Goal: Task Accomplishment & Management: Use online tool/utility

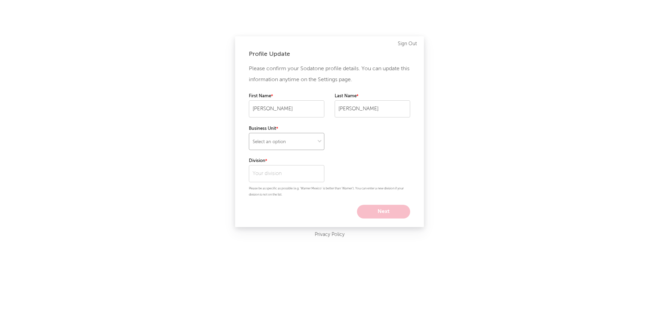
click at [312, 136] on select "Select an option" at bounding box center [286, 141] width 75 height 17
select select "recorded_music"
click at [249, 133] on select "Select an option" at bounding box center [286, 141] width 75 height 17
click at [300, 174] on input "text" at bounding box center [286, 173] width 75 height 17
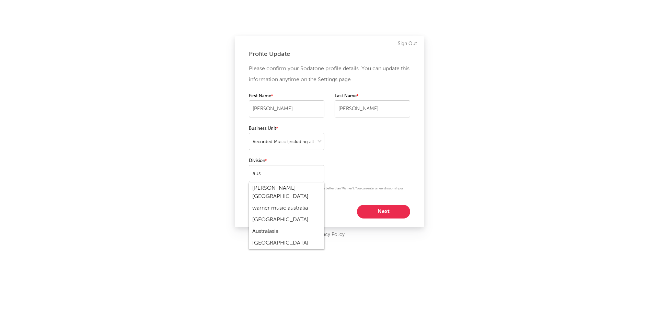
click at [290, 203] on div "warner music australia" at bounding box center [286, 209] width 75 height 12
type input "warner music australia"
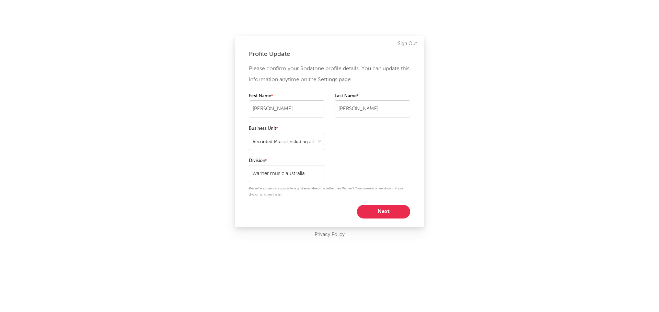
click at [375, 211] on button "Next" at bounding box center [383, 212] width 53 height 14
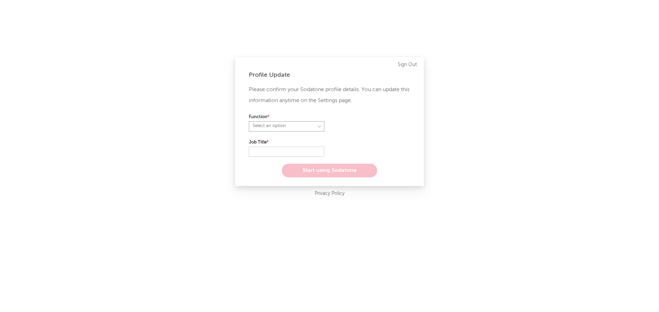
click at [315, 125] on select "Select an option" at bounding box center [286, 126] width 75 height 10
select select "marketing"
click at [249, 121] on select "Select an option" at bounding box center [286, 126] width 75 height 10
click at [291, 151] on input "text" at bounding box center [286, 152] width 75 height 10
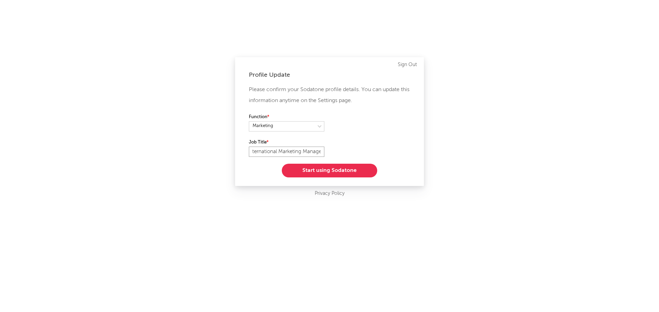
scroll to position [0, 7]
type input "International Marketing Manager"
click at [303, 168] on button "Start using Sodatone" at bounding box center [329, 171] width 95 height 14
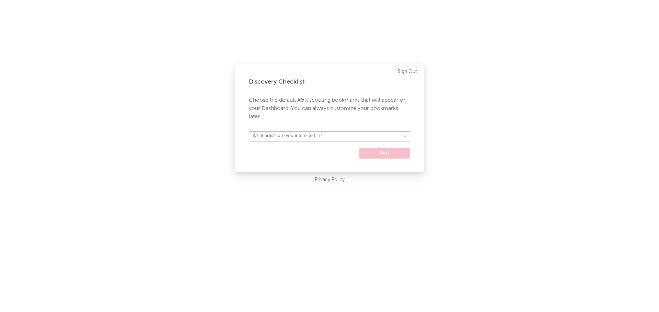
click at [315, 139] on select "What artists are you interested in? Argentina Asia General Australia Austria Be…" at bounding box center [329, 136] width 161 height 10
click at [249, 131] on select "What artists are you interested in? Argentina Asia General Australia Austria Be…" at bounding box center [329, 136] width 161 height 10
click at [323, 136] on select "Argentina Asia General Australia Austria Belgium Benelux Brasil Canada China Co…" at bounding box center [329, 136] width 161 height 10
select select "12"
click at [249, 131] on select "Argentina Asia General Australia Austria Belgium Benelux Brasil Canada China Co…" at bounding box center [329, 136] width 161 height 10
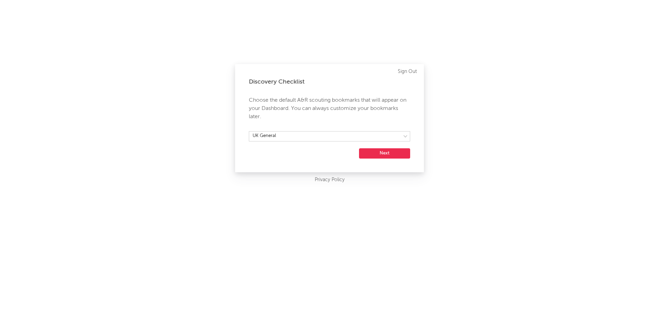
click at [379, 153] on button "Next" at bounding box center [384, 154] width 51 height 10
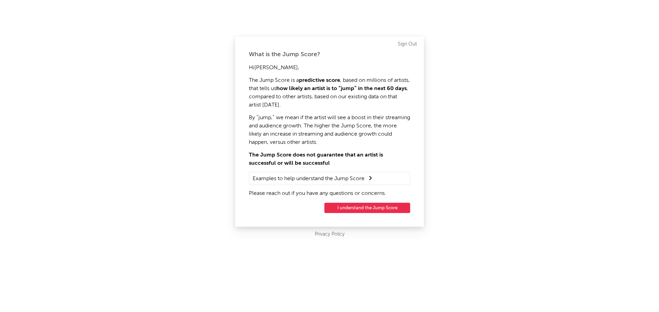
click at [368, 182] on summary "Examples to help understand the Jump Score" at bounding box center [329, 178] width 154 height 9
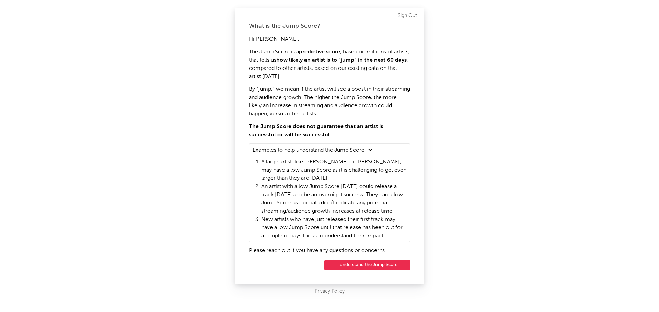
click at [385, 263] on button "I understand the Jump Score" at bounding box center [367, 265] width 86 height 10
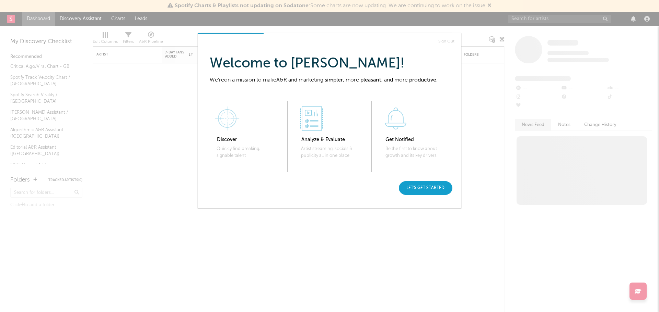
click at [430, 187] on div "Let's get started" at bounding box center [426, 188] width 54 height 14
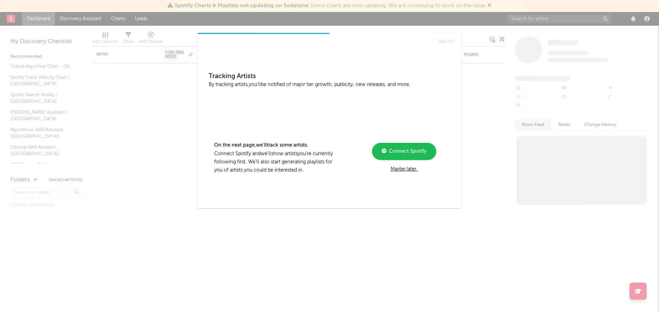
click at [410, 152] on span "Connect Spotify" at bounding box center [406, 151] width 40 height 5
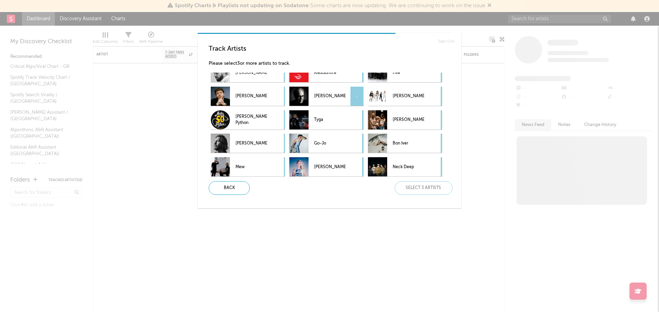
scroll to position [580, 0]
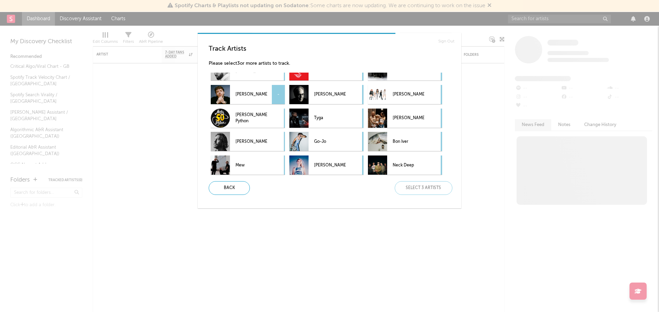
click at [276, 92] on div "-" at bounding box center [278, 94] width 13 height 19
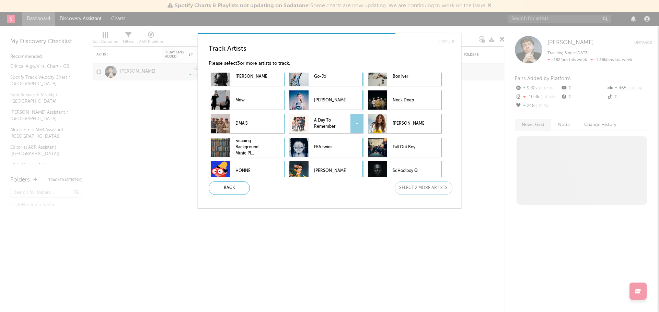
scroll to position [646, 0]
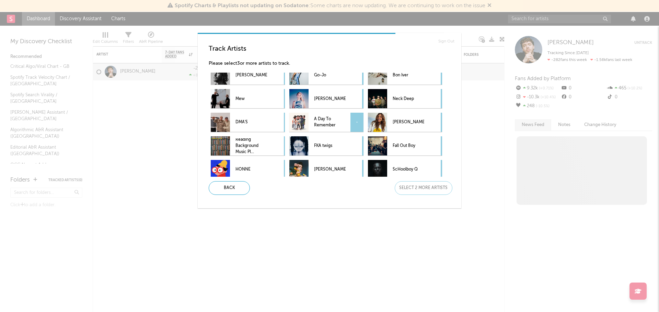
click at [356, 118] on div "-" at bounding box center [356, 122] width 13 height 19
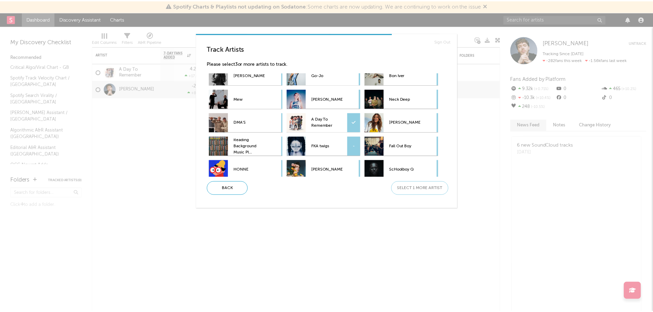
scroll to position [652, 0]
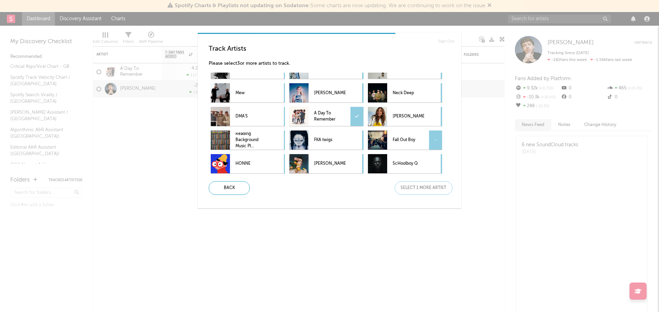
click at [436, 134] on div "-" at bounding box center [435, 140] width 13 height 19
click at [426, 189] on div "Next" at bounding box center [423, 188] width 58 height 14
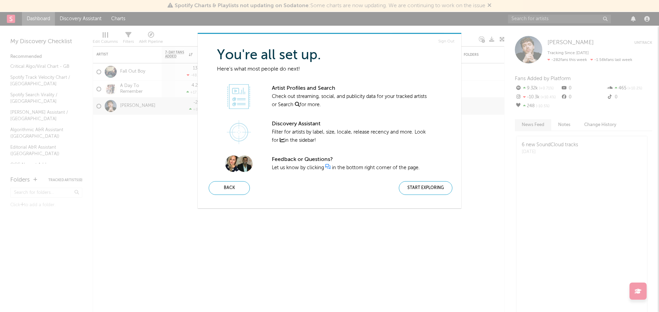
click at [426, 189] on div "Start Exploring" at bounding box center [426, 188] width 54 height 14
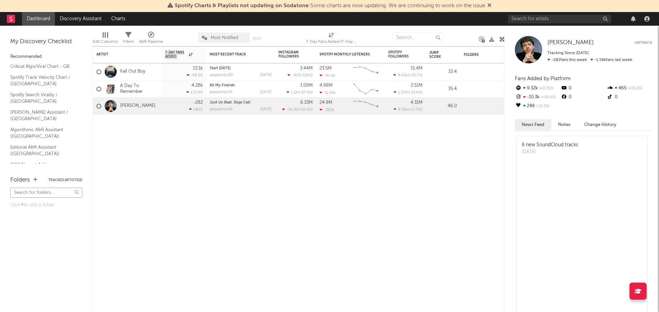
click at [55, 197] on input "text" at bounding box center [46, 193] width 72 height 10
click at [54, 201] on div "Click to add a folder." at bounding box center [46, 206] width 72 height 40
click at [37, 184] on div "Folders Tracked Artists ( 0 )" at bounding box center [46, 180] width 72 height 12
click at [36, 181] on icon "button" at bounding box center [35, 180] width 4 height 4
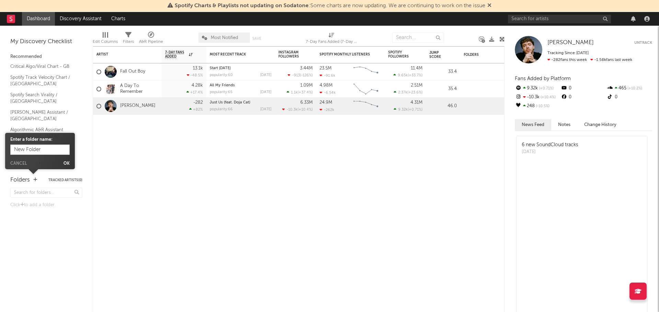
type input "A"
click at [18, 161] on form "Enter a folder name: Cancel Ok" at bounding box center [39, 151] width 59 height 29
click at [20, 164] on button "Cancel" at bounding box center [18, 164] width 16 height 4
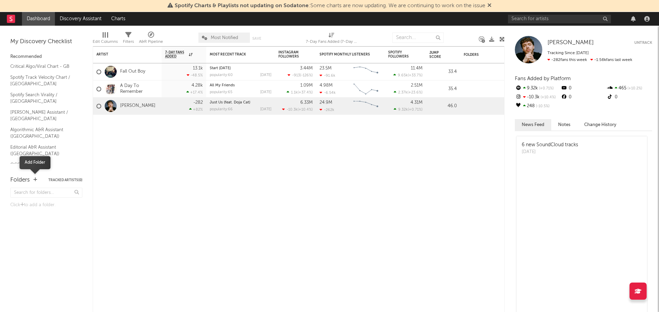
click at [35, 181] on icon "button" at bounding box center [35, 180] width 4 height 4
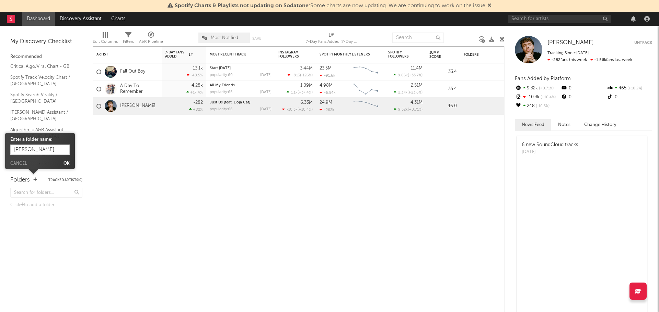
type input "[PERSON_NAME]"
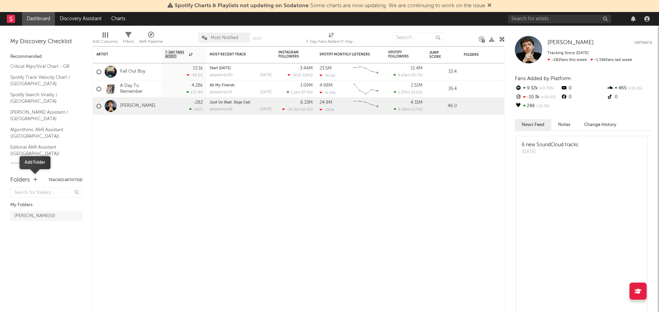
click at [35, 182] on icon "button" at bounding box center [35, 180] width 4 height 4
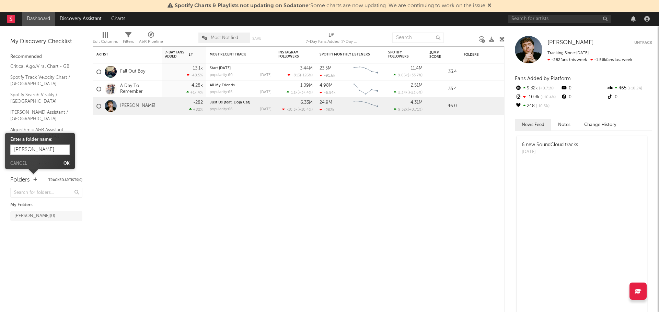
type input "[PERSON_NAME]"
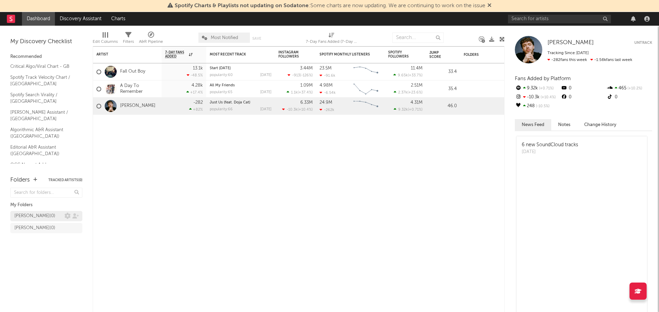
click at [30, 218] on div "[PERSON_NAME] ( 0 )" at bounding box center [34, 216] width 41 height 8
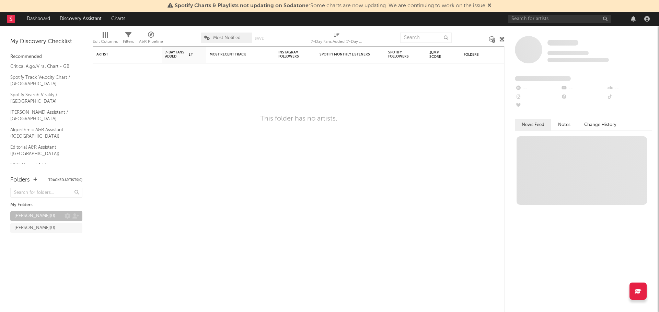
click at [64, 216] on div "[PERSON_NAME] ( 0 )" at bounding box center [39, 216] width 50 height 8
click at [67, 217] on icon at bounding box center [67, 216] width 6 height 6
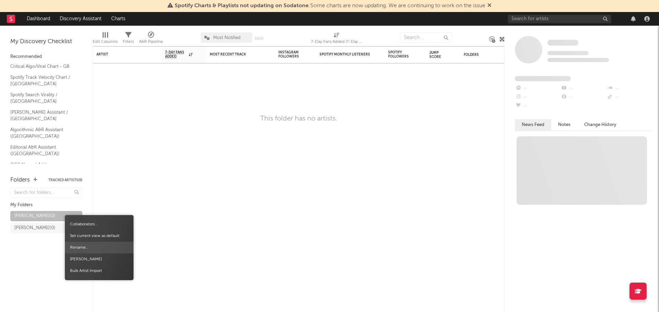
click at [79, 247] on span "Rename..." at bounding box center [99, 248] width 69 height 12
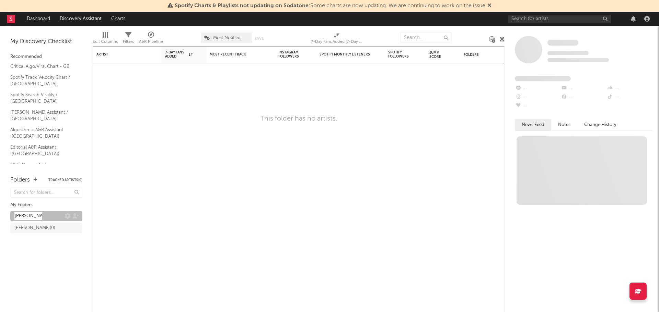
click at [20, 219] on input "[PERSON_NAME]" at bounding box center [28, 217] width 28 height 8
type input "[PERSON_NAME]"
click at [30, 227] on div "[PERSON_NAME] ( 0 )" at bounding box center [34, 228] width 41 height 8
click at [46, 214] on div "[PERSON_NAME] ( 0 )" at bounding box center [39, 216] width 50 height 8
click at [245, 68] on div at bounding box center [240, 73] width 69 height 21
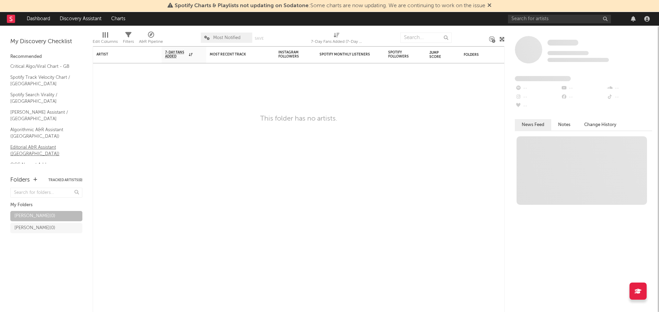
click at [45, 144] on link "Editorial A&R Assistant ([GEOGRAPHIC_DATA])" at bounding box center [42, 151] width 65 height 14
click at [45, 36] on div "My Discovery Checklist Recommended Critical Algo/Viral Chart - GB Spotify Track…" at bounding box center [46, 100] width 72 height 128
click at [38, 21] on link "Dashboard" at bounding box center [38, 19] width 33 height 14
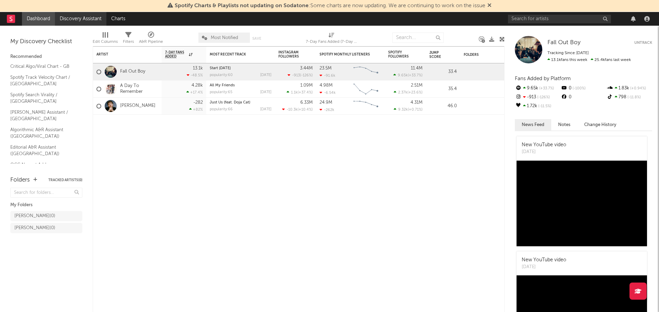
click at [67, 21] on link "Discovery Assistant" at bounding box center [80, 19] width 51 height 14
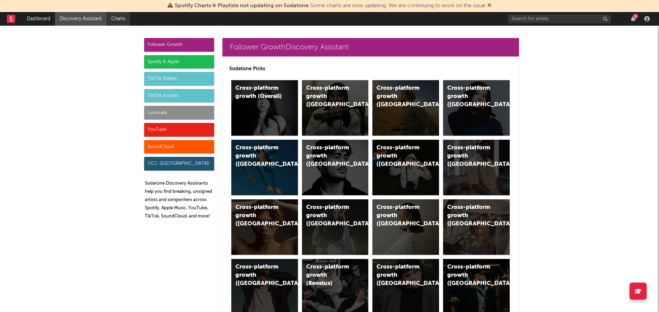
click at [114, 19] on link "Charts" at bounding box center [118, 19] width 24 height 14
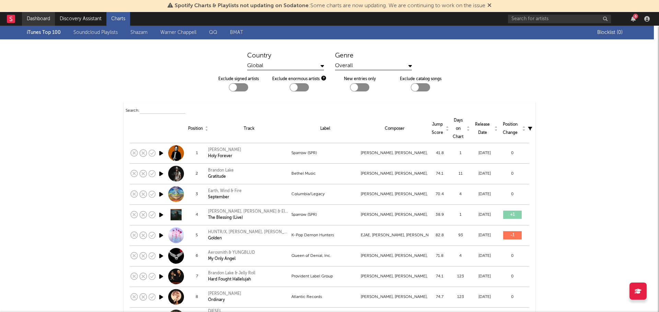
click at [44, 18] on link "Dashboard" at bounding box center [38, 19] width 33 height 14
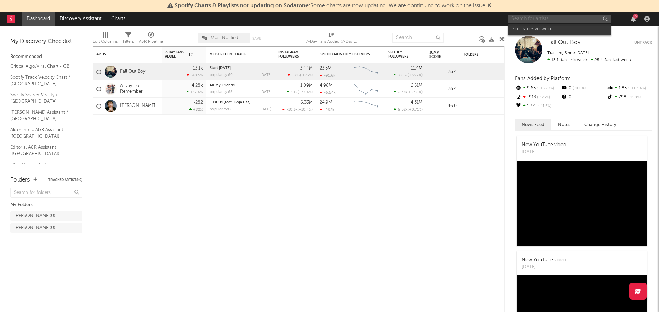
click at [539, 20] on input "text" at bounding box center [559, 19] width 103 height 9
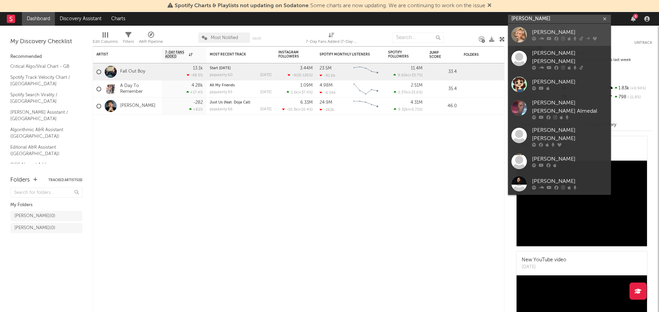
type input "[PERSON_NAME]"
click at [542, 31] on div "[PERSON_NAME]" at bounding box center [569, 32] width 75 height 8
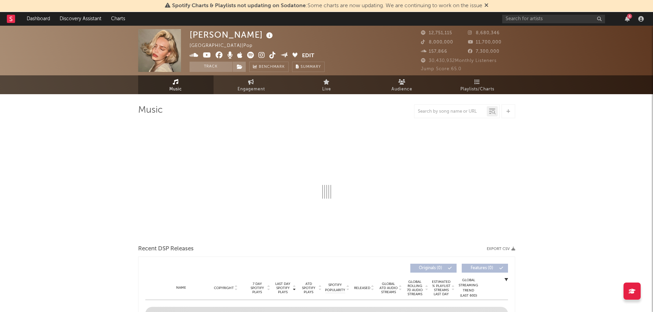
select select "6m"
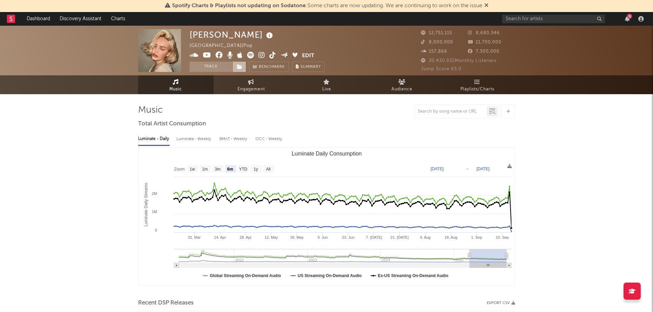
click at [241, 65] on icon at bounding box center [240, 66] width 6 height 5
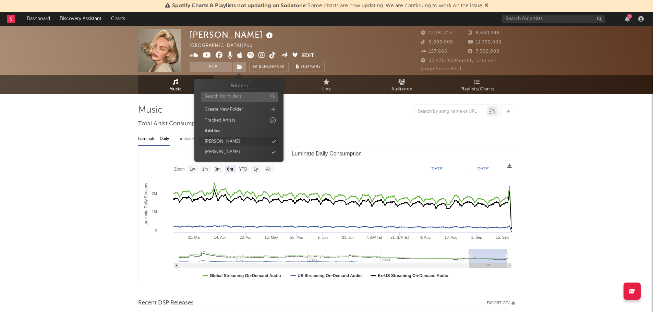
click at [224, 142] on div "[PERSON_NAME]" at bounding box center [222, 142] width 35 height 7
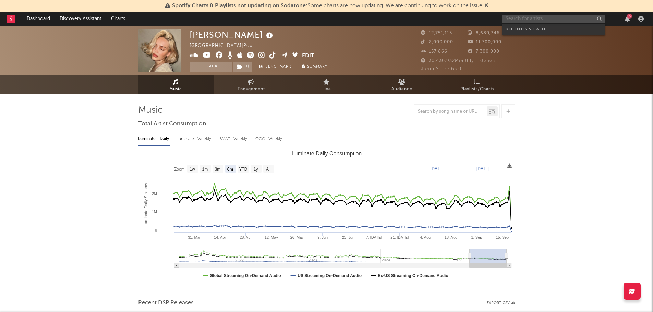
click at [551, 20] on input "text" at bounding box center [554, 19] width 103 height 9
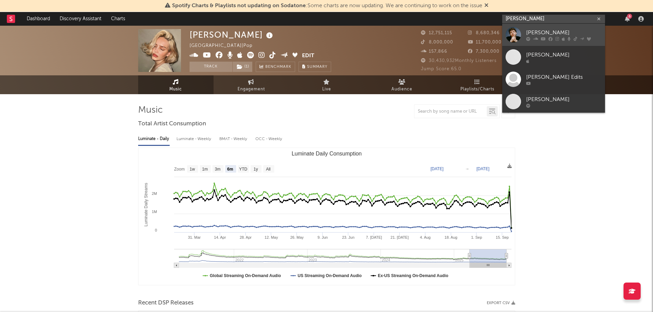
type input "[PERSON_NAME]"
click at [555, 34] on div "[PERSON_NAME]" at bounding box center [564, 32] width 75 height 8
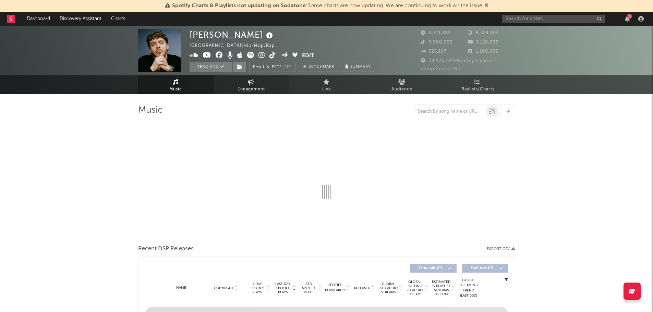
select select "6m"
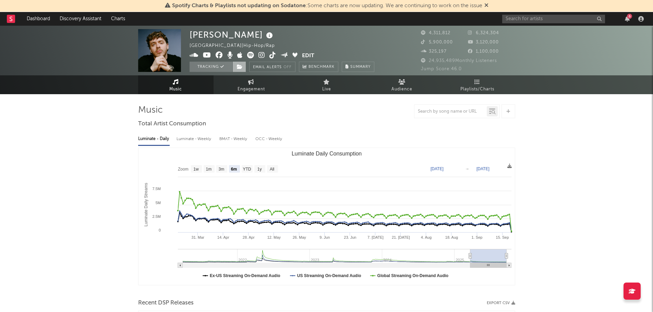
click at [241, 66] on icon at bounding box center [240, 66] width 6 height 5
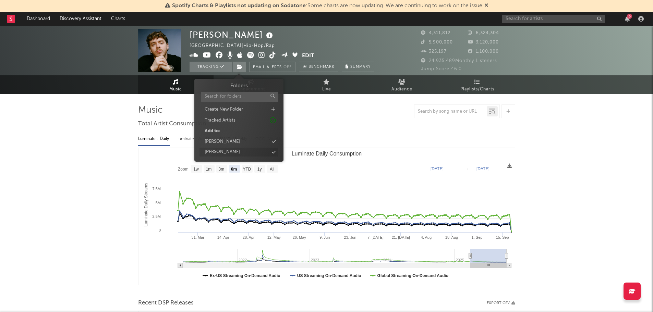
click at [229, 151] on div "[PERSON_NAME]" at bounding box center [222, 152] width 35 height 7
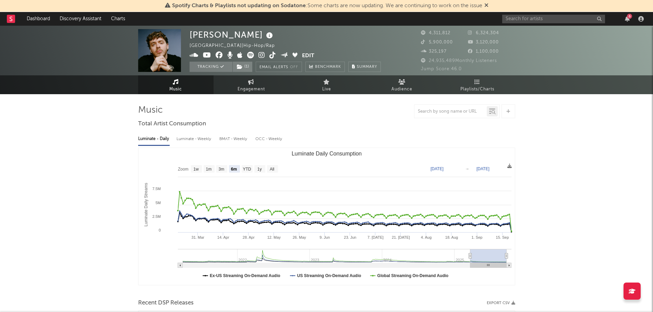
click at [38, 19] on link "Dashboard" at bounding box center [38, 19] width 33 height 14
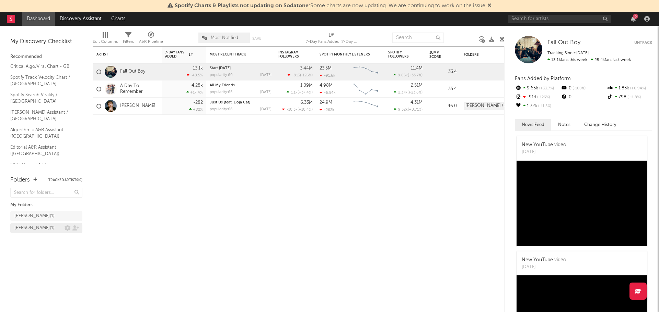
click at [33, 226] on div "[PERSON_NAME] ( 1 )" at bounding box center [34, 228] width 40 height 8
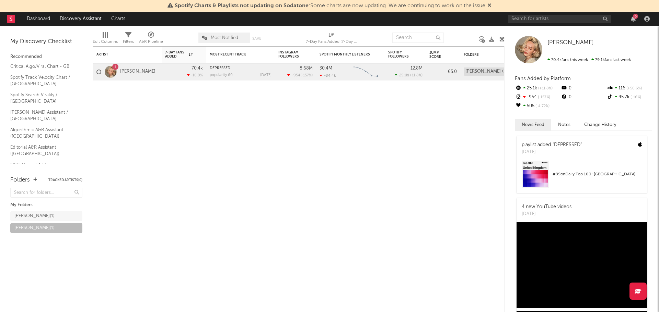
click at [140, 71] on link "[PERSON_NAME]" at bounding box center [137, 72] width 35 height 6
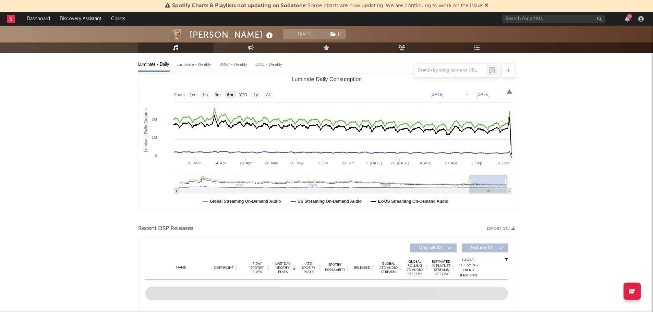
scroll to position [75, 0]
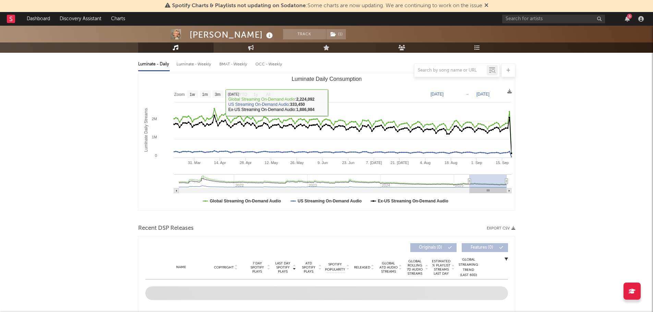
click at [192, 95] on text "1w" at bounding box center [192, 94] width 5 height 5
select select "1w"
type input "[DATE]"
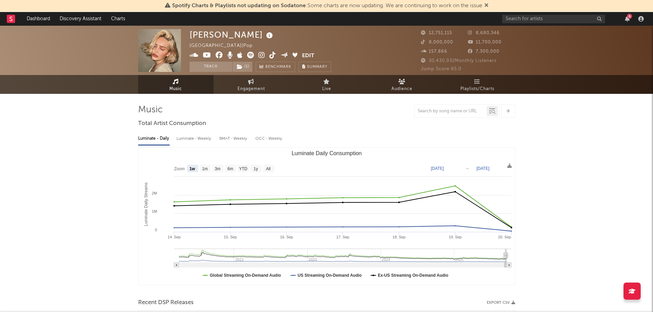
scroll to position [0, 0]
click at [472, 109] on input "text" at bounding box center [451, 111] width 72 height 5
type input "depressed"
click at [492, 111] on icon at bounding box center [494, 112] width 4 height 4
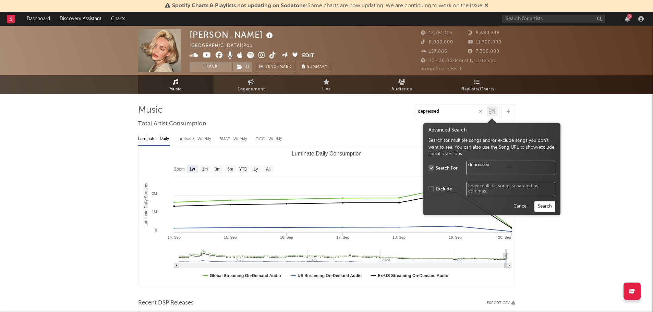
click at [492, 112] on icon at bounding box center [494, 112] width 4 height 4
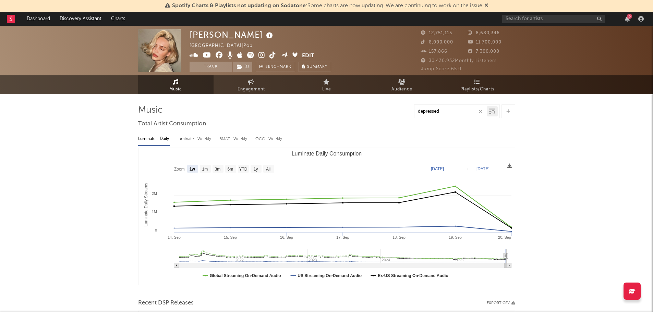
click at [630, 20] on div "6" at bounding box center [628, 18] width 10 height 5
click at [627, 19] on icon "button" at bounding box center [627, 18] width 5 height 5
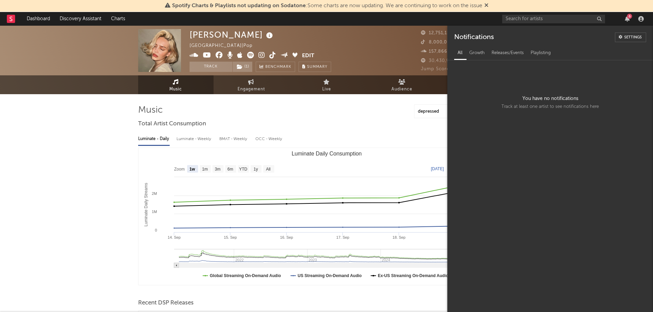
click at [626, 27] on div "Notifications Settings" at bounding box center [551, 35] width 206 height 18
click at [388, 28] on div "[PERSON_NAME] [GEOGRAPHIC_DATA] | Pop Edit Track ( 1 ) Benchmark Summary 12,751…" at bounding box center [326, 51] width 653 height 50
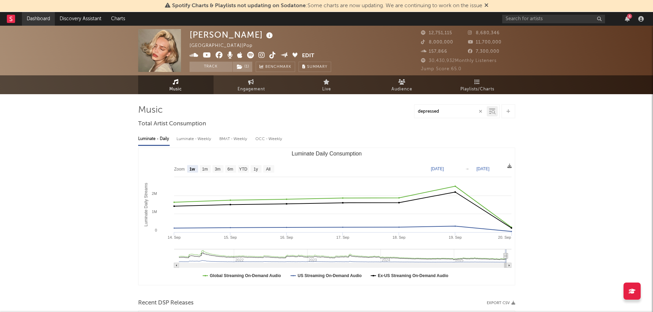
click at [31, 20] on link "Dashboard" at bounding box center [38, 19] width 33 height 14
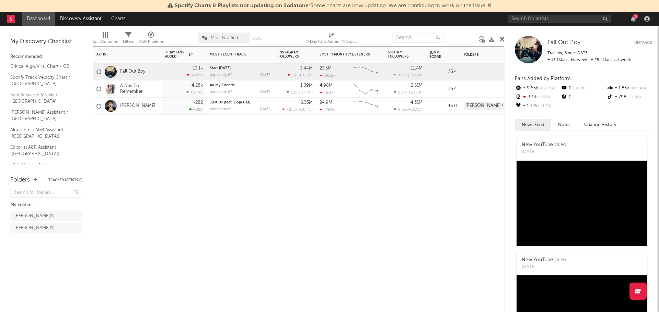
drag, startPoint x: 137, startPoint y: 136, endPoint x: 130, endPoint y: 133, distance: 7.1
click at [130, 133] on div at bounding box center [127, 125] width 69 height 21
click at [230, 177] on div "Artist Notifications 7-Day Fans Added WoW % Change Most Recent Track Popularity…" at bounding box center [299, 179] width 412 height 266
click at [213, 204] on div "Artist Notifications 7-Day Fans Added WoW % Change Most Recent Track Popularity…" at bounding box center [299, 179] width 412 height 266
